Goal: Communication & Community: Answer question/provide support

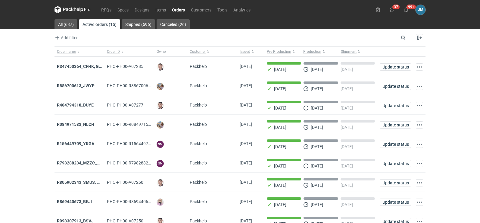
scroll to position [49, 0]
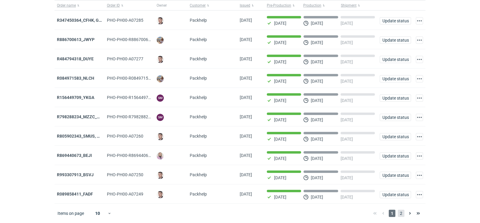
click at [401, 213] on span "2" at bounding box center [401, 212] width 7 height 7
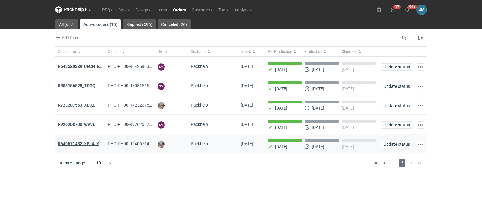
click at [64, 144] on strong "R640671482_XBLA_YSXL_LGDV_BUVN_WVLV" at bounding box center [102, 143] width 88 height 5
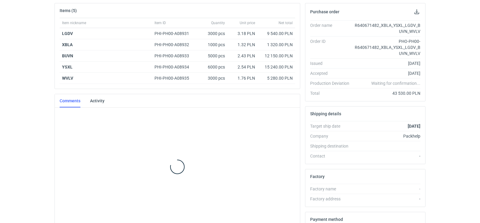
scroll to position [93, 0]
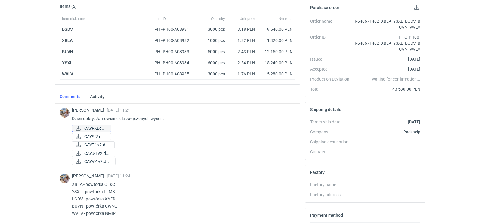
click at [86, 126] on span "CAYR-2.docx" at bounding box center [95, 128] width 22 height 7
click at [85, 138] on span "CAYS-2.docx" at bounding box center [94, 136] width 21 height 7
click at [91, 140] on div "[PERSON_NAME] [DATE] 11:21 Dzień [PERSON_NAME]. Zamówienie dla załączonych wyce…" at bounding box center [181, 137] width 218 height 58
click at [91, 146] on span "CAYT-1v2.docx" at bounding box center [96, 144] width 25 height 7
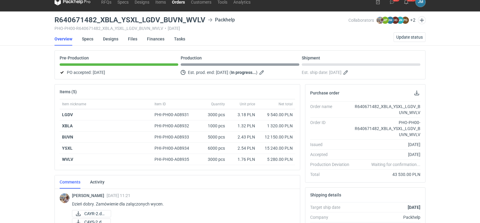
scroll to position [0, 0]
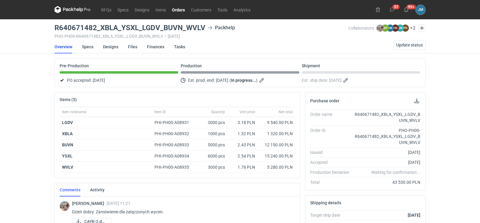
click at [62, 7] on icon at bounding box center [73, 9] width 36 height 7
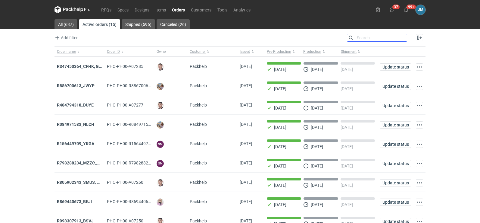
click at [406, 37] on input "Search" at bounding box center [377, 37] width 60 height 7
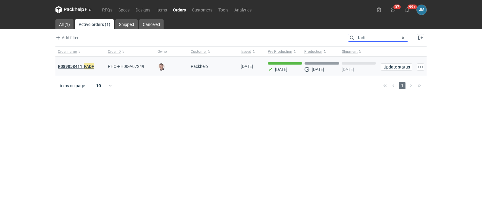
type input "fadf"
click at [86, 67] on em "FADF" at bounding box center [89, 66] width 10 height 7
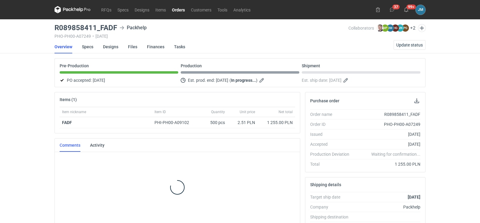
scroll to position [1, 0]
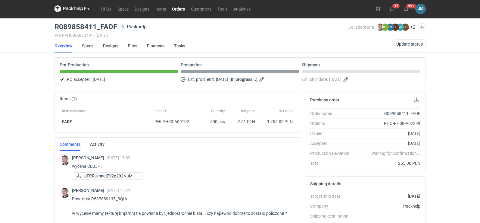
click at [114, 46] on link "Designs" at bounding box center [110, 45] width 15 height 13
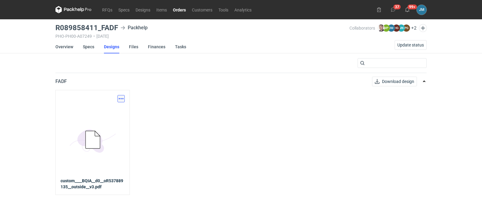
click at [119, 101] on button "button" at bounding box center [121, 98] width 7 height 7
click at [111, 111] on link "Download design part" at bounding box center [94, 112] width 55 height 10
click at [89, 47] on link "Specs" at bounding box center [88, 46] width 11 height 13
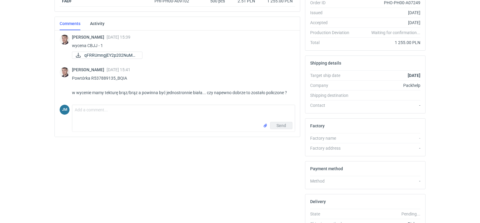
scroll to position [1, 0]
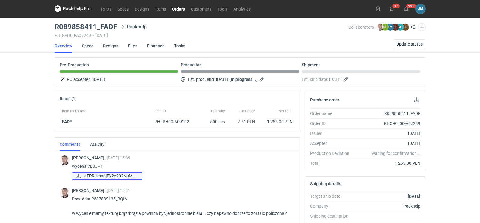
click at [111, 176] on span "qFRRUmngjEY2p202NuMM..." at bounding box center [110, 175] width 53 height 7
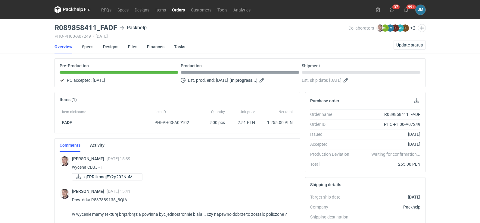
click at [87, 48] on link "Specs" at bounding box center [87, 46] width 11 height 13
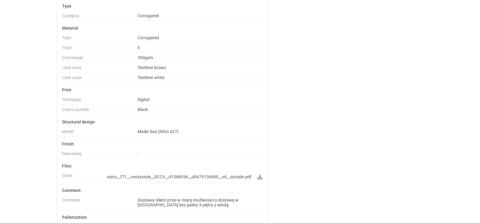
scroll to position [201, 0]
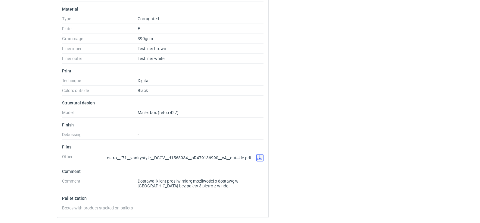
click at [261, 158] on link at bounding box center [259, 157] width 7 height 7
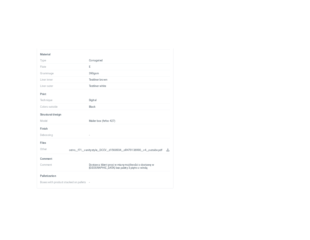
scroll to position [190, 0]
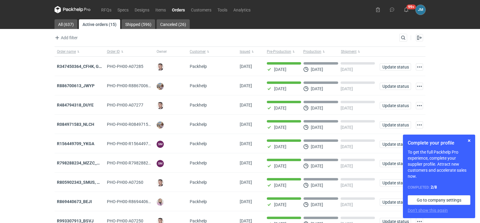
click at [400, 37] on div "Search" at bounding box center [404, 38] width 8 height 8
click at [400, 37] on input "Search" at bounding box center [377, 37] width 60 height 7
click at [365, 38] on input "Search" at bounding box center [377, 37] width 60 height 7
type input "fadf"
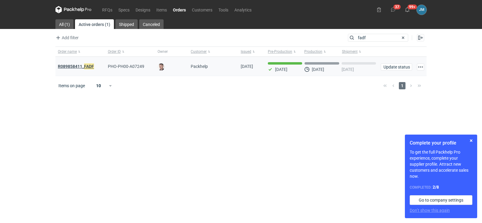
click at [72, 68] on strong "R089858411_ FADF" at bounding box center [76, 66] width 36 height 7
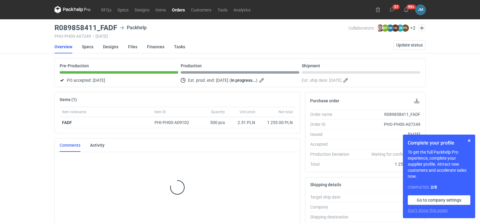
scroll to position [1, 0]
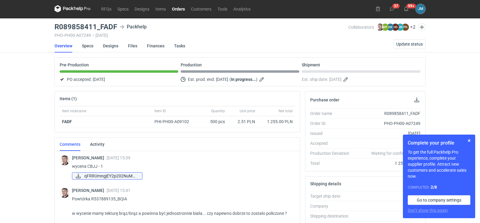
click at [113, 174] on span "qFRRUmngjEY2p202NuMM..." at bounding box center [110, 175] width 53 height 7
click at [88, 45] on link "Specs" at bounding box center [87, 45] width 11 height 13
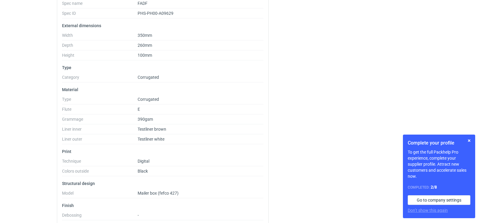
scroll to position [201, 0]
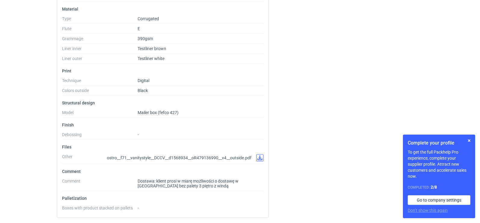
click at [261, 158] on link at bounding box center [259, 157] width 7 height 7
click at [470, 141] on button "button" at bounding box center [469, 140] width 7 height 7
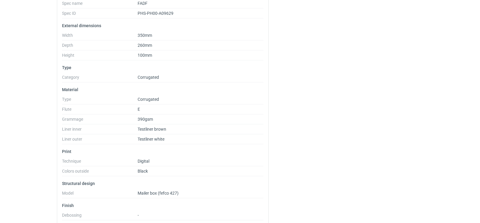
scroll to position [0, 0]
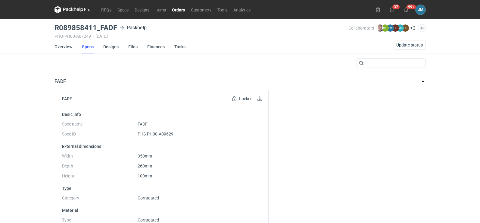
click at [75, 9] on icon at bounding box center [75, 10] width 2 height 4
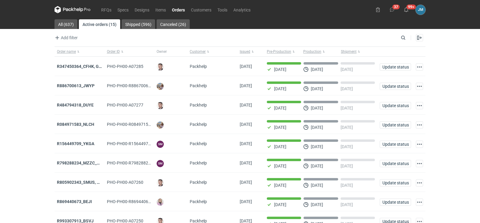
click at [68, 12] on icon at bounding box center [73, 9] width 36 height 7
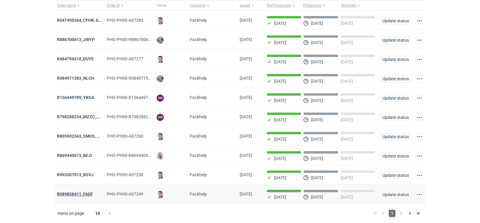
click at [70, 191] on strong "R089858411_FADF" at bounding box center [75, 193] width 36 height 5
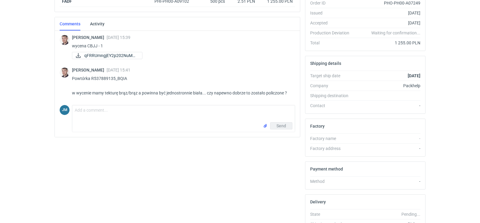
scroll to position [121, 0]
click at [80, 118] on textarea "Comment message" at bounding box center [183, 113] width 223 height 17
type textarea "Panie Macieju proszę o kontakt"
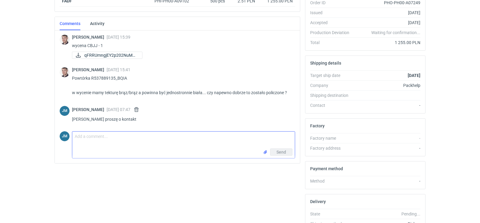
scroll to position [1, 0]
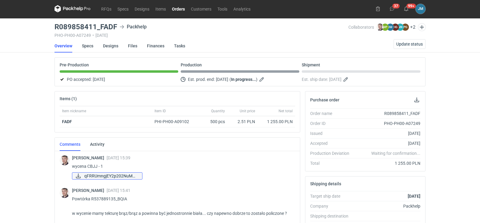
click at [104, 176] on span "qFRRUmngjEY2p202NuMM..." at bounding box center [110, 175] width 53 height 7
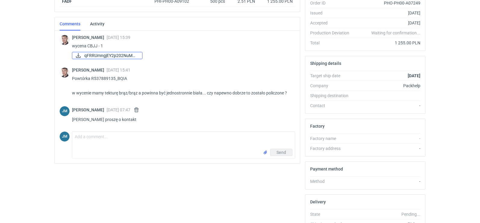
scroll to position [121, 0]
click at [90, 146] on textarea "Comment message" at bounding box center [183, 139] width 223 height 17
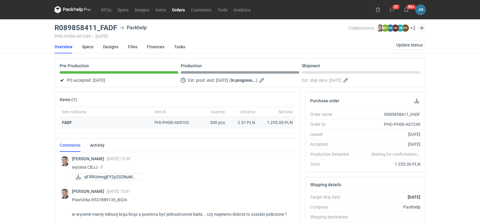
scroll to position [121, 0]
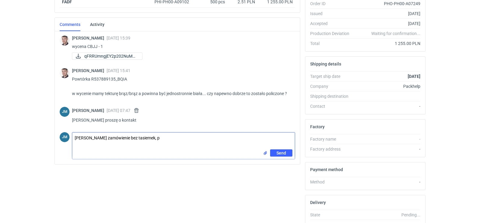
type textarea "Panie Macieju zamówienie bez tasiemek,"
drag, startPoint x: 158, startPoint y: 143, endPoint x: 59, endPoint y: 140, distance: 99.5
click at [59, 140] on div "Maciej Sikora 18 Sep 2025 15:39 wycena CBJJ - 1 qFRRUmngjEY2p202NuMM... Maciej …" at bounding box center [177, 97] width 245 height 133
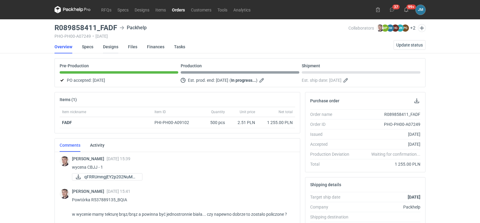
click at [103, 46] on ul "Overview Specs Designs Files Finances Tasks" at bounding box center [125, 46] width 140 height 13
click at [104, 47] on link "Designs" at bounding box center [110, 46] width 15 height 13
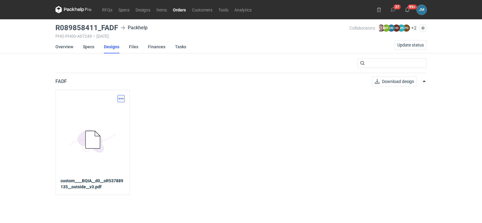
click at [122, 100] on button "button" at bounding box center [121, 98] width 7 height 7
click at [106, 114] on link "Download design part" at bounding box center [94, 112] width 55 height 10
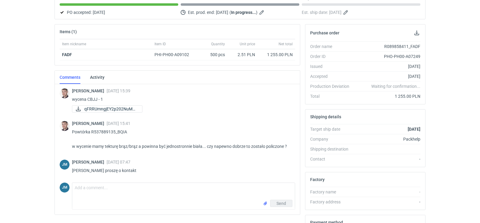
scroll to position [165, 0]
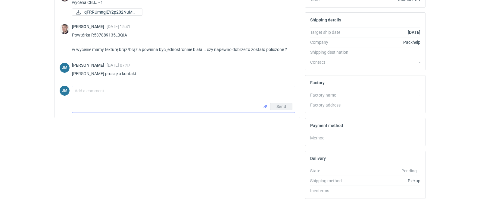
click at [90, 93] on textarea "Comment message" at bounding box center [183, 94] width 223 height 17
paste textarea "Panie Macieju zamówienie bez tasiemek,"
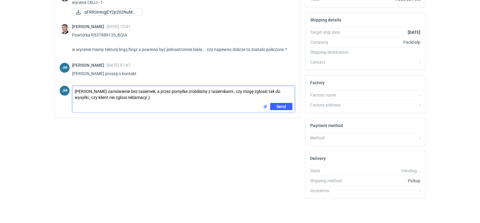
click at [101, 92] on textarea "Panie Macieju zamówienie bez tasiemek, a przez pomyłke zrobilismy z tasiemkami …" at bounding box center [183, 94] width 223 height 17
click at [156, 96] on textarea "Panie Macieju - zamówienie bez tasiemek, a przez pomyłke zrobilismy z tasiemkam…" at bounding box center [183, 94] width 223 height 17
drag, startPoint x: 155, startPoint y: 97, endPoint x: 75, endPoint y: 90, distance: 80.7
click at [75, 90] on textarea "Panie Macieju - zamówienie bez tasiemek, a przez pomyłke zrobilismy z tasiemkam…" at bounding box center [183, 94] width 223 height 17
drag, startPoint x: 162, startPoint y: 98, endPoint x: 53, endPoint y: 90, distance: 108.7
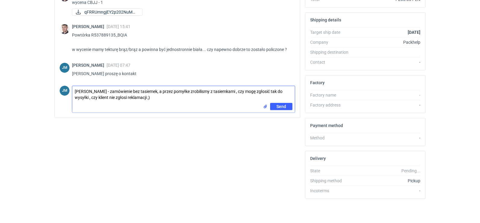
click at [53, 90] on div "Items (1) Item nickname Item ID Quantity Unit price Net total FADF PHI-PH00-A09…" at bounding box center [177, 65] width 251 height 276
paste textarea "— zamówienie bez tasiemek, a przez pomyłkę zrobiliśmy z tasiemkami , czy mogę z…"
type textarea "Panie Macieju — zamówienie bez tasiemek, a przez pomyłkę zrobiliśmy z tasiemkam…"
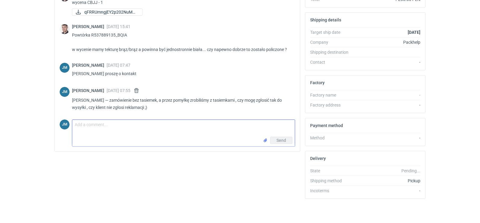
click at [266, 141] on input "file" at bounding box center [265, 140] width 5 height 6
click at [96, 129] on textarea "Comment message" at bounding box center [183, 128] width 223 height 17
type textarea "zdjecia"
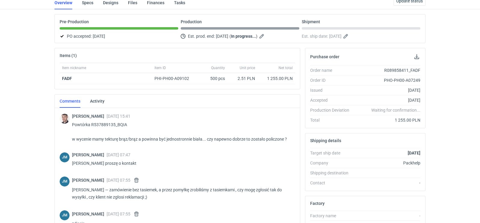
scroll to position [0, 0]
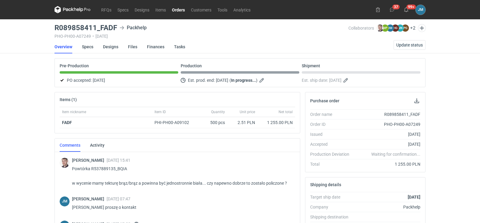
click at [72, 9] on icon at bounding box center [72, 10] width 2 height 4
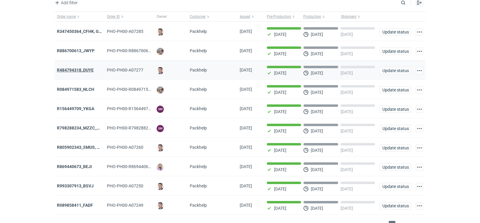
scroll to position [49, 0]
